Goal: Information Seeking & Learning: Find contact information

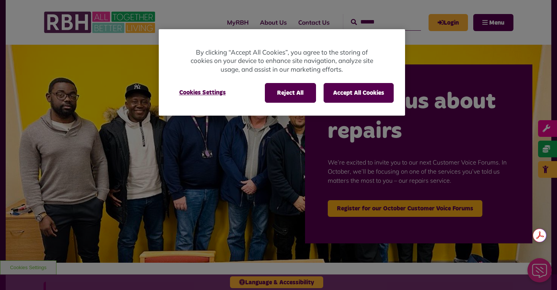
click at [361, 95] on button "Accept All Cookies" at bounding box center [359, 93] width 70 height 20
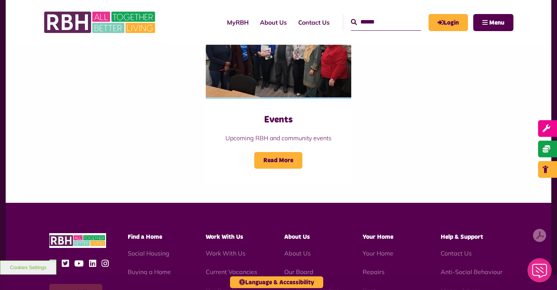
scroll to position [912, 0]
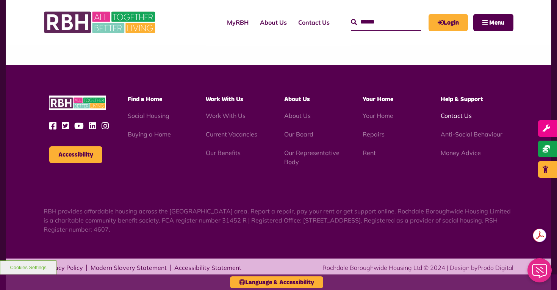
click at [459, 116] on link "Contact Us" at bounding box center [456, 116] width 31 height 8
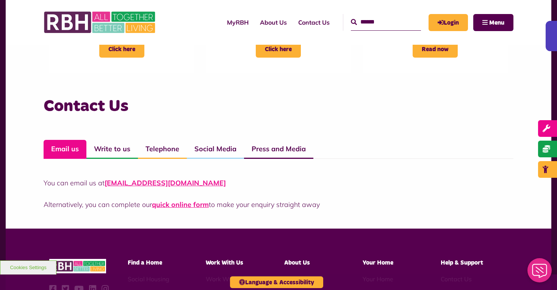
scroll to position [525, 0]
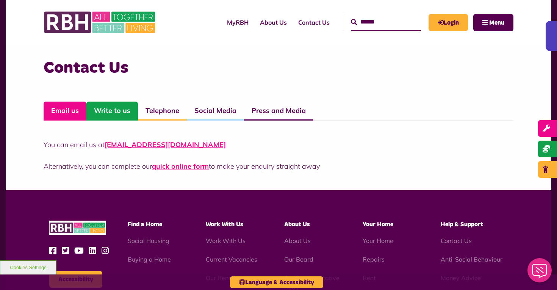
click at [113, 107] on link "Write to us" at bounding box center [112, 111] width 52 height 19
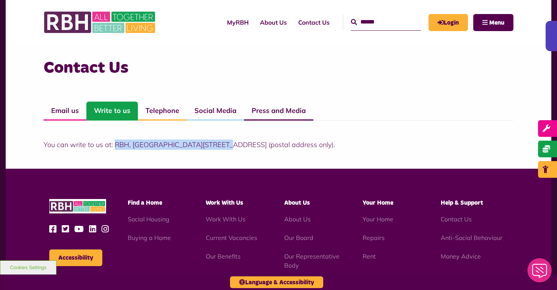
drag, startPoint x: 114, startPoint y: 145, endPoint x: 210, endPoint y: 144, distance: 95.9
click at [210, 144] on p "You can write to us at: RBH, Unique Enterprise Centre, Belfield Road, Rochdale,…" at bounding box center [279, 145] width 470 height 10
copy p "RBH, Unique Enterprise Centre,"
drag, startPoint x: 212, startPoint y: 143, endPoint x: 251, endPoint y: 143, distance: 39.1
click at [251, 143] on p "You can write to us at: RBH, Unique Enterprise Centre, Belfield Road, Rochdale,…" at bounding box center [279, 145] width 470 height 10
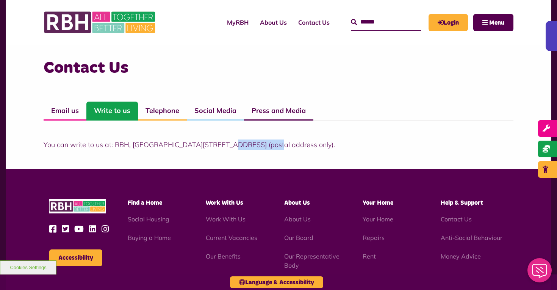
copy p "Belfield Road"
drag, startPoint x: 291, startPoint y: 146, endPoint x: 320, endPoint y: 145, distance: 28.9
click at [320, 145] on p "You can write to us at: RBH, Unique Enterprise Centre, Belfield Road, Rochdale,…" at bounding box center [279, 145] width 470 height 10
copy p "OL16 2UP"
